Goal: Entertainment & Leisure: Consume media (video, audio)

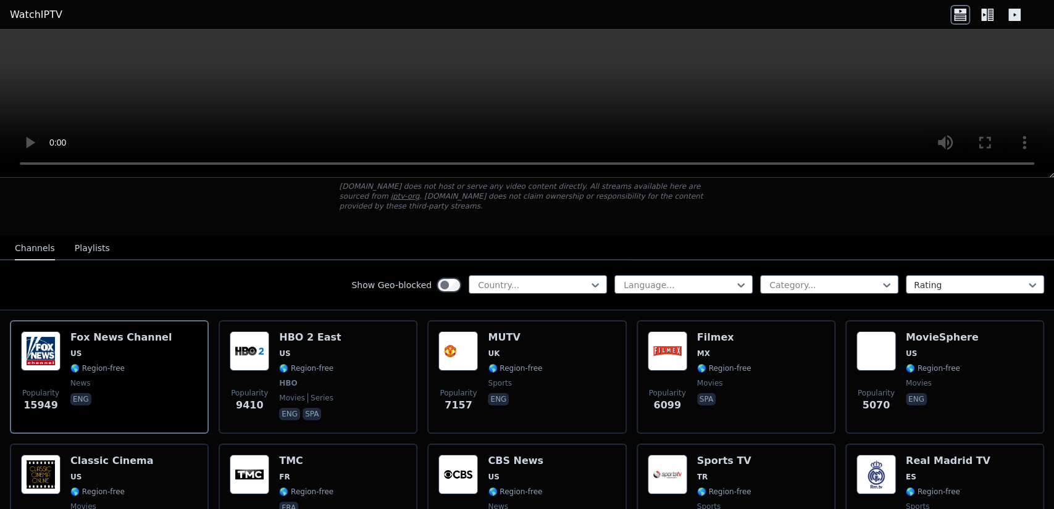
scroll to position [78, 0]
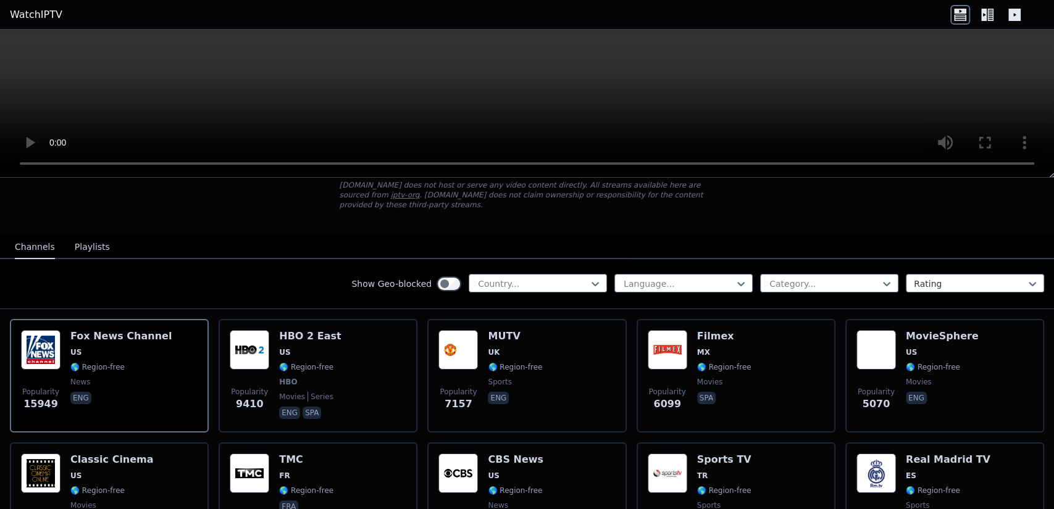
click at [86, 236] on button "Playlists" at bounding box center [92, 247] width 35 height 23
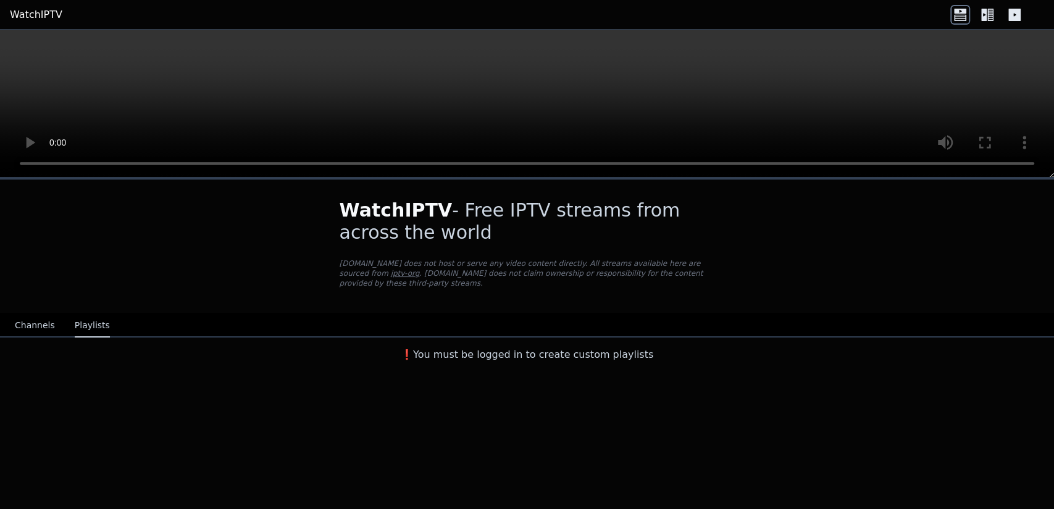
scroll to position [0, 0]
click at [35, 314] on button "Channels" at bounding box center [35, 325] width 40 height 23
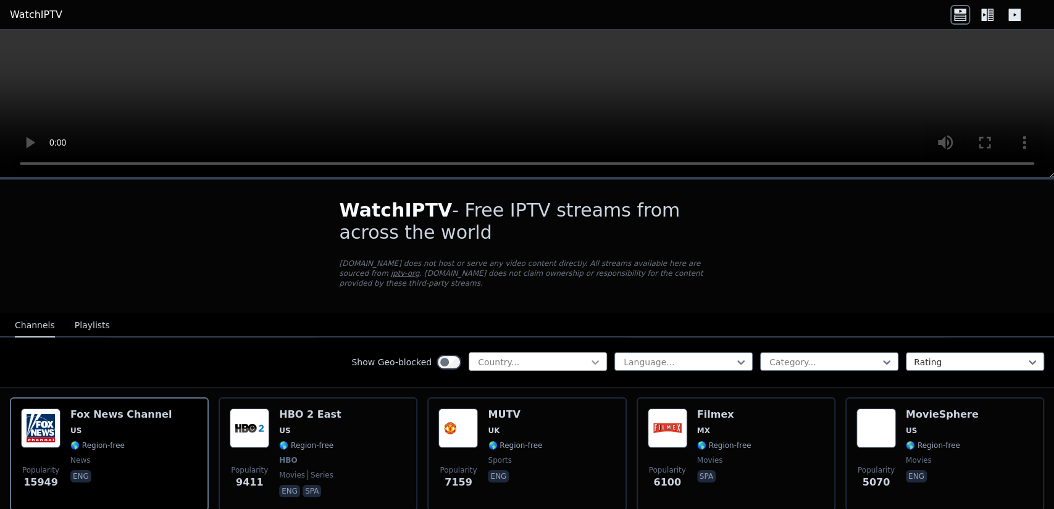
click at [589, 356] on icon at bounding box center [595, 362] width 12 height 12
type input "*****"
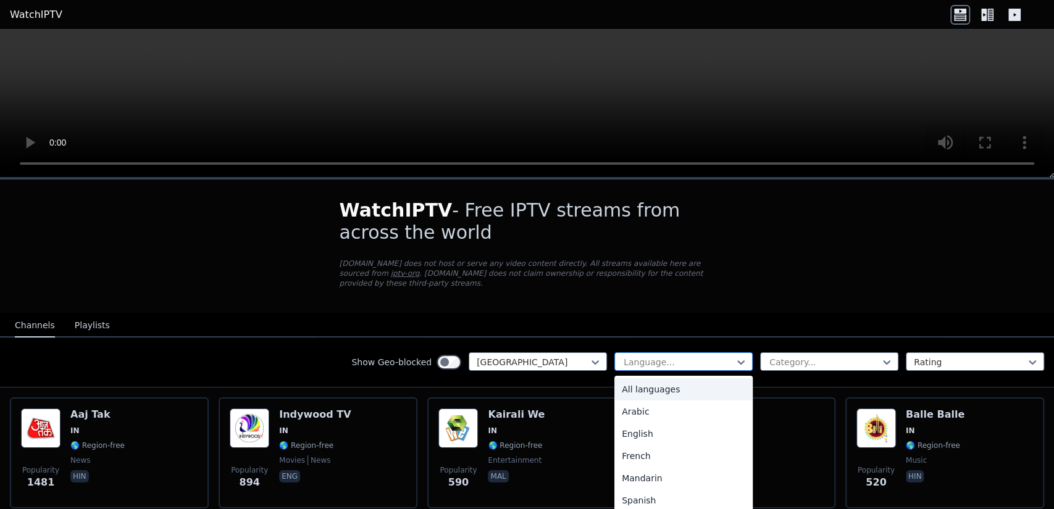
click at [706, 356] on div at bounding box center [678, 362] width 112 height 12
click at [659, 423] on div "English" at bounding box center [683, 434] width 138 height 22
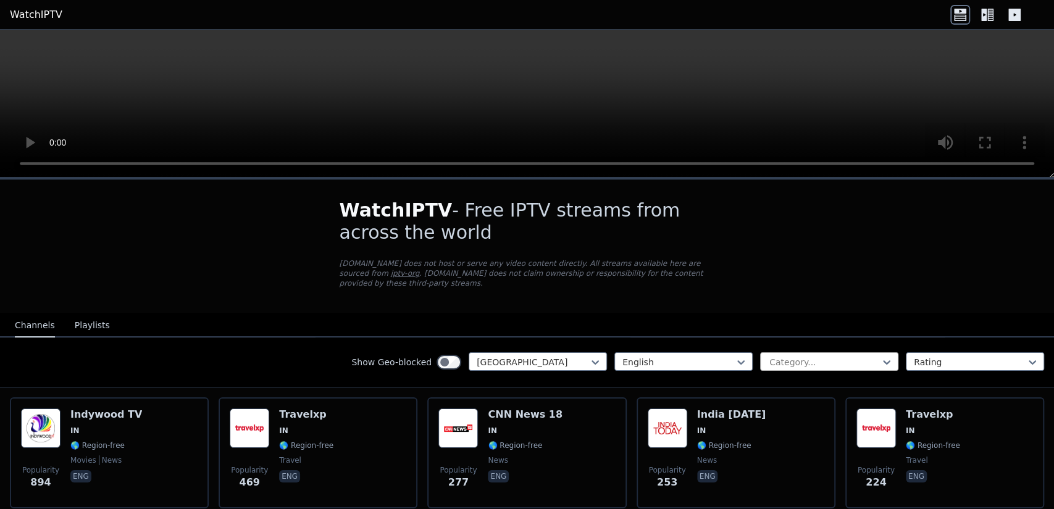
click at [882, 353] on div "Category..." at bounding box center [829, 362] width 138 height 19
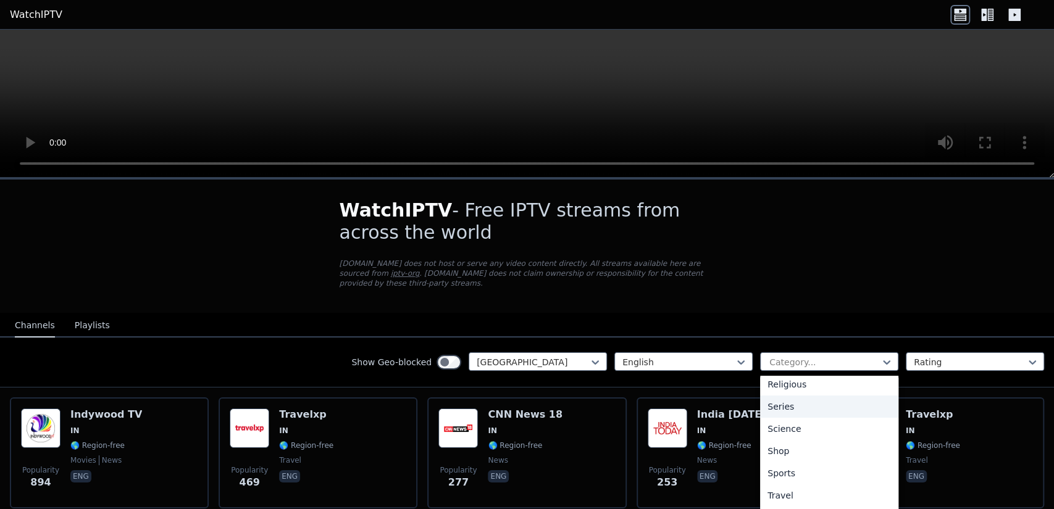
scroll to position [466, 0]
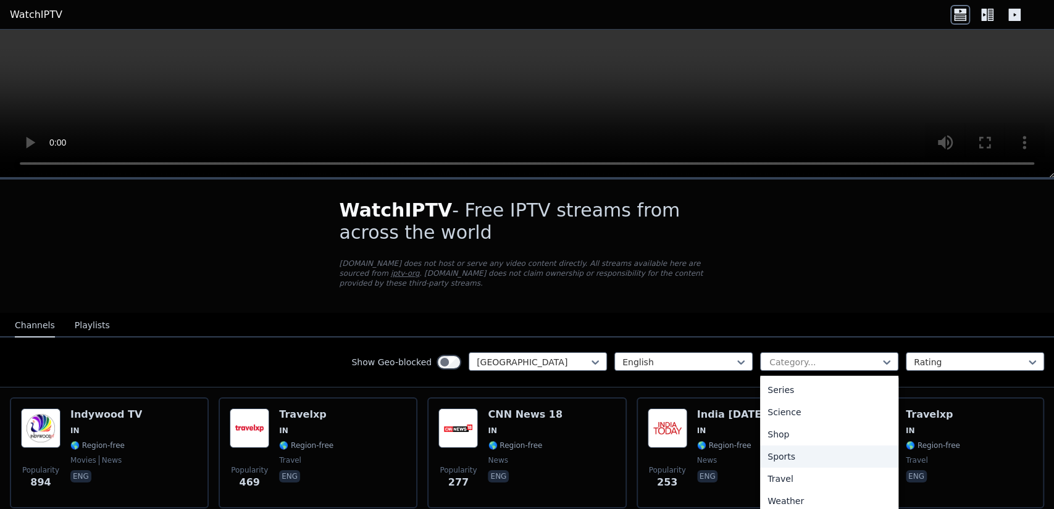
click at [789, 449] on div "Sports" at bounding box center [829, 457] width 138 height 22
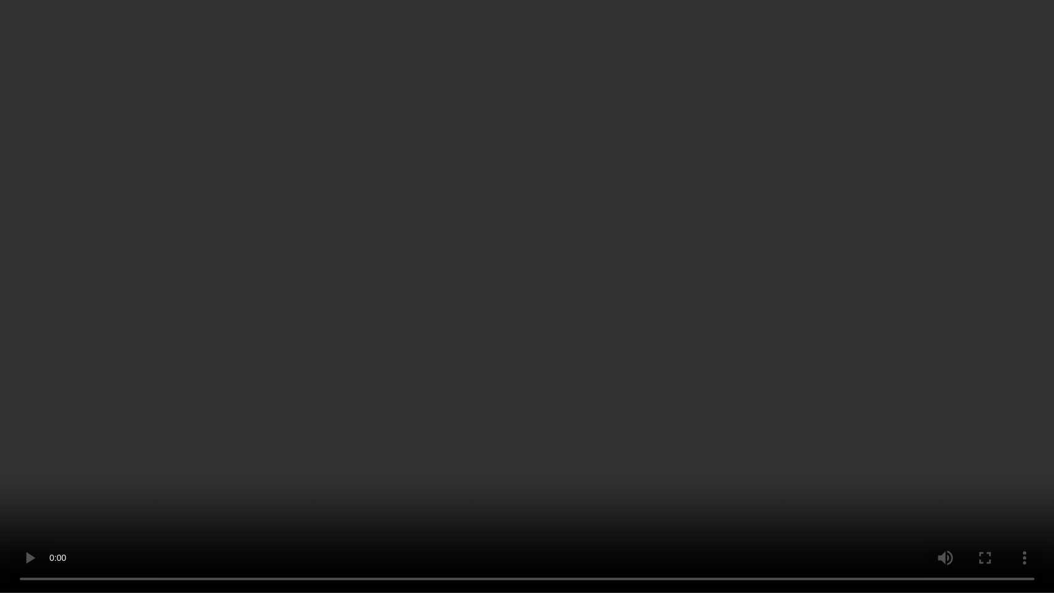
click at [782, 402] on video at bounding box center [527, 296] width 1054 height 593
